Goal: Task Accomplishment & Management: Use online tool/utility

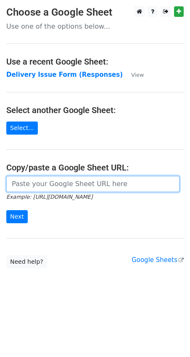
click at [24, 184] on input "url" at bounding box center [93, 184] width 174 height 16
paste input "https://docs.google.com/spreadsheets/d/1qQHD5SoE2zCQxW73jNxLPRujqbOdsJS1upL9tDW…"
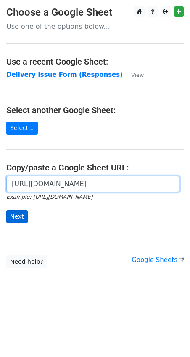
type input "https://docs.google.com/spreadsheets/d/1qQHD5SoE2zCQxW73jNxLPRujqbOdsJS1upL9tDW…"
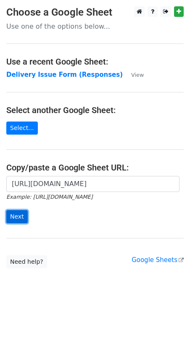
click at [15, 214] on input "Next" at bounding box center [16, 216] width 21 height 13
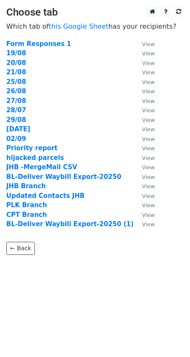
click at [29, 139] on td "02/09" at bounding box center [70, 139] width 128 height 10
click at [29, 138] on td "02/09" at bounding box center [70, 139] width 128 height 10
click at [18, 137] on strong "02/09" at bounding box center [16, 139] width 20 height 8
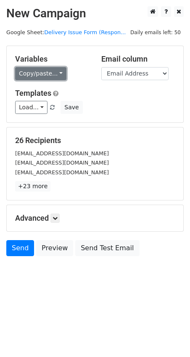
click at [51, 73] on link "Copy/paste..." at bounding box center [40, 73] width 51 height 13
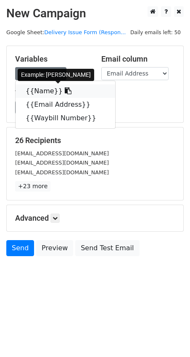
click at [46, 89] on link "{{Name}}" at bounding box center [66, 90] width 100 height 13
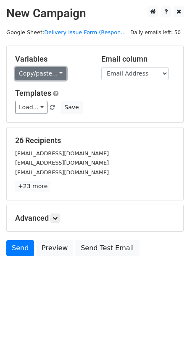
click at [44, 76] on link "Copy/paste..." at bounding box center [40, 73] width 51 height 13
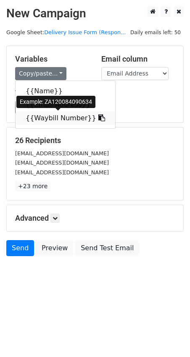
click at [40, 118] on link "{{Waybill Number}}" at bounding box center [66, 117] width 100 height 13
